Goal: Task Accomplishment & Management: Manage account settings

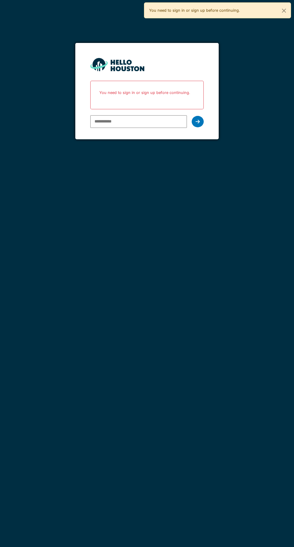
type input "**********"
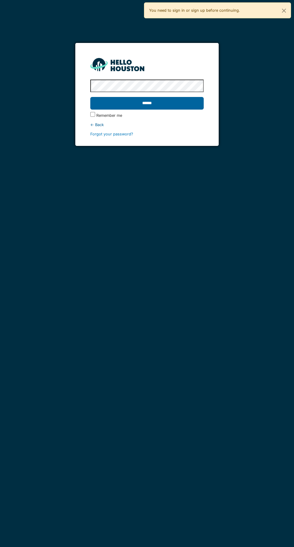
click at [134, 103] on input "******" at bounding box center [146, 103] width 113 height 13
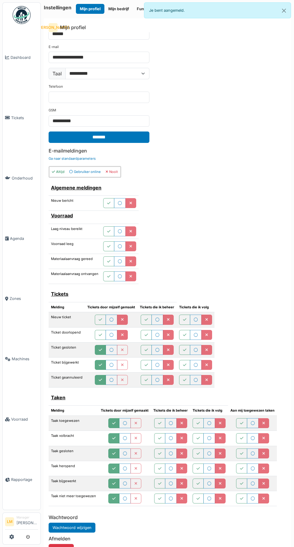
scroll to position [40, 0]
click at [18, 422] on span "Voorraad" at bounding box center [24, 419] width 27 height 6
